Goal: Task Accomplishment & Management: Use online tool/utility

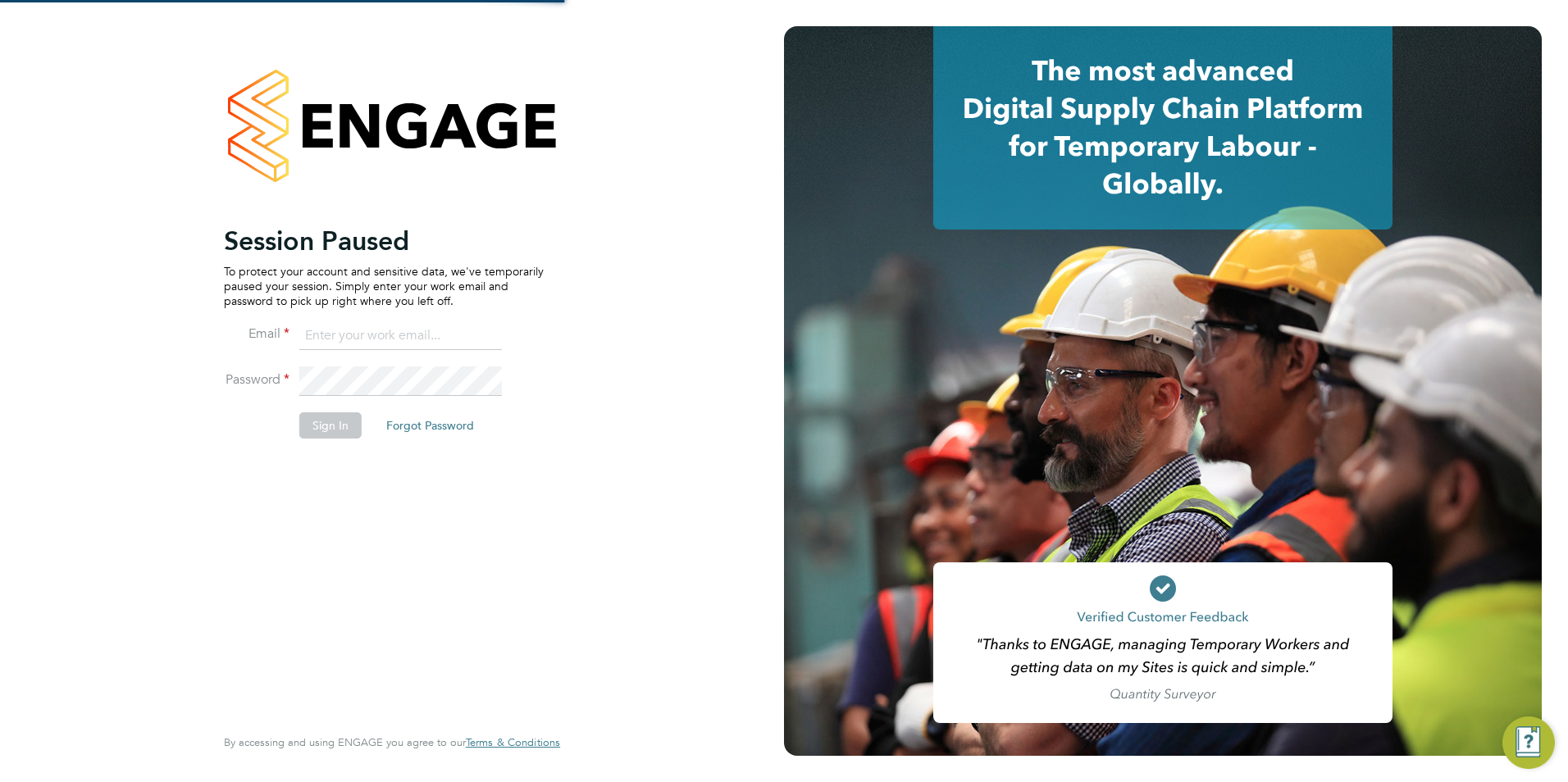
type input "raffaele.centra@bgis.com"
drag, startPoint x: 315, startPoint y: 418, endPoint x: 358, endPoint y: 418, distance: 43.0
click at [315, 418] on button "Sign In" at bounding box center [330, 425] width 62 height 26
